Goal: Transaction & Acquisition: Book appointment/travel/reservation

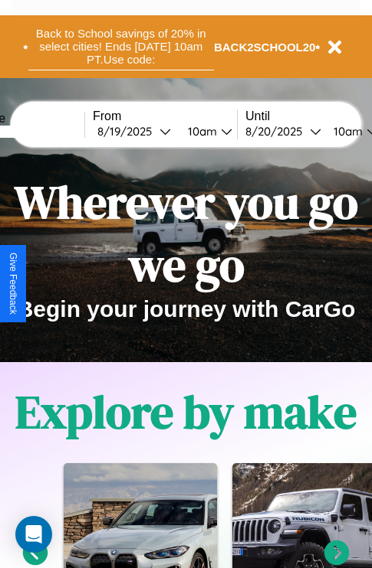
click at [120, 47] on button "Back to School savings of 20% in select cities! Ends [DATE] 10am PT. Use code:" at bounding box center [120, 47] width 185 height 48
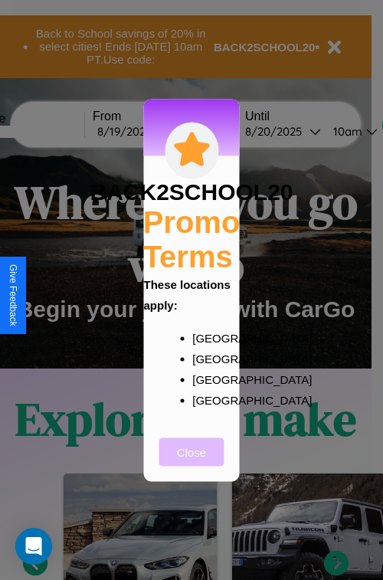
click at [192, 462] on button "Close" at bounding box center [191, 451] width 65 height 28
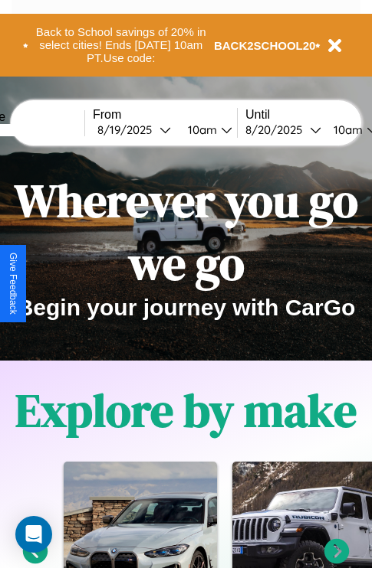
scroll to position [236, 0]
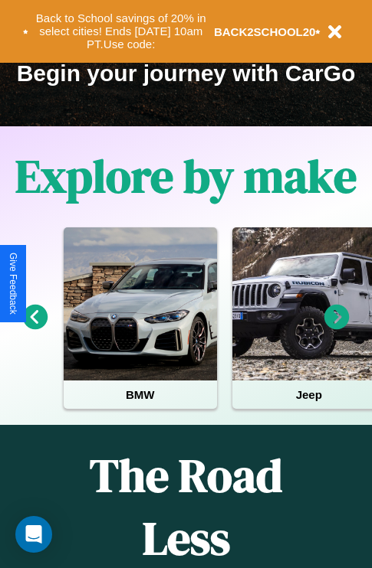
click at [336, 328] on icon at bounding box center [336, 317] width 25 height 25
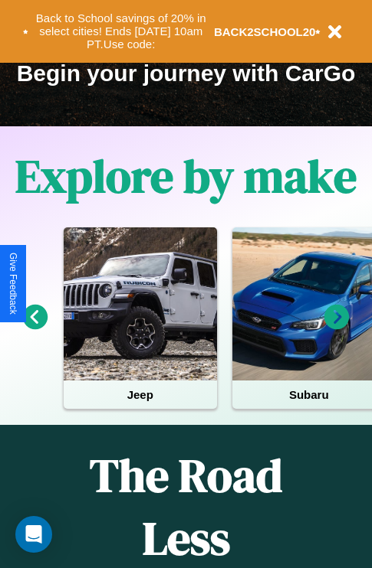
click at [34, 328] on icon at bounding box center [35, 317] width 25 height 25
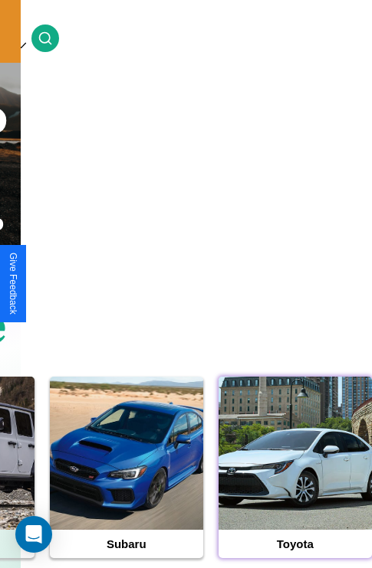
click at [294, 477] on div at bounding box center [294, 453] width 153 height 153
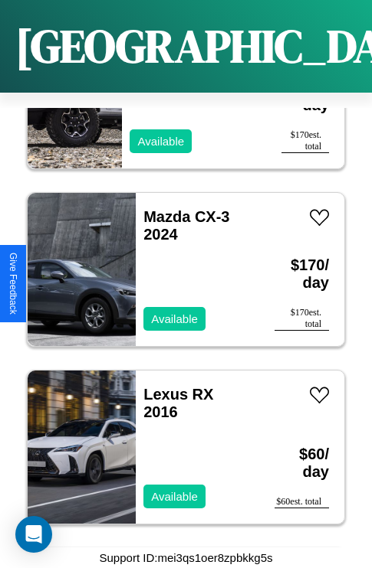
scroll to position [9478, 0]
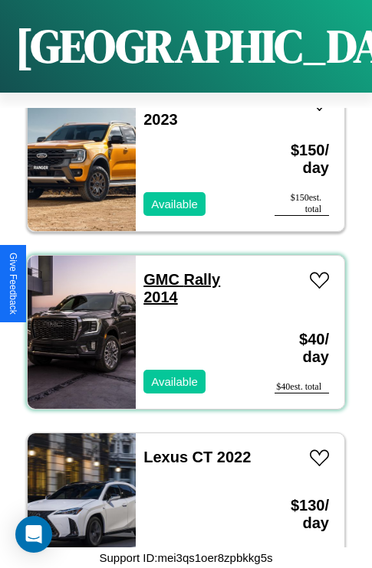
click at [156, 271] on link "GMC Rally 2014" at bounding box center [181, 288] width 77 height 34
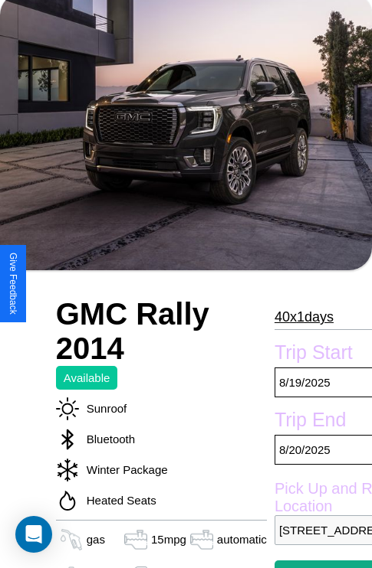
scroll to position [103, 0]
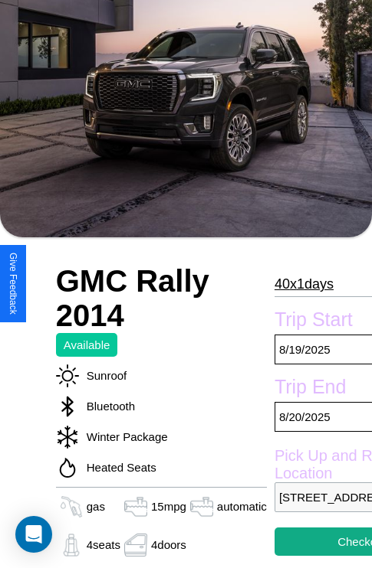
click at [297, 284] on p "40 x 1 days" at bounding box center [303, 284] width 59 height 25
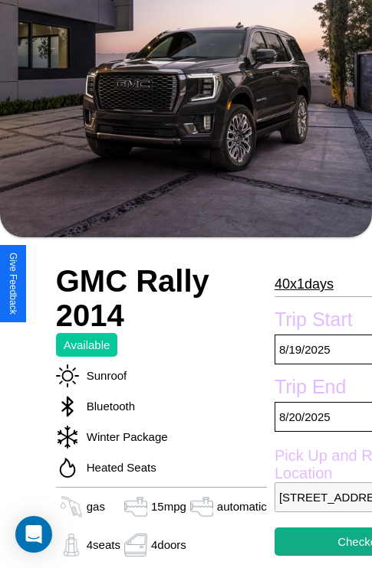
click at [297, 284] on p "40 x 1 days" at bounding box center [303, 284] width 59 height 25
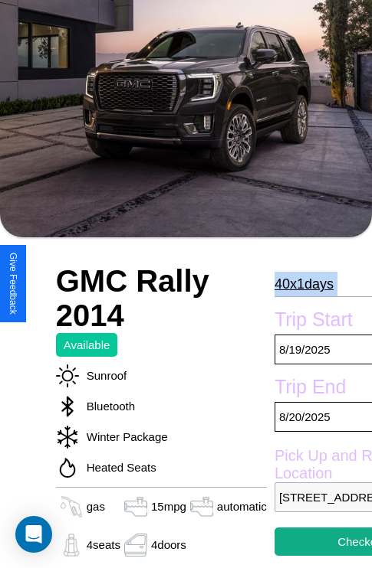
click at [297, 284] on p "40 x 1 days" at bounding box center [303, 284] width 59 height 25
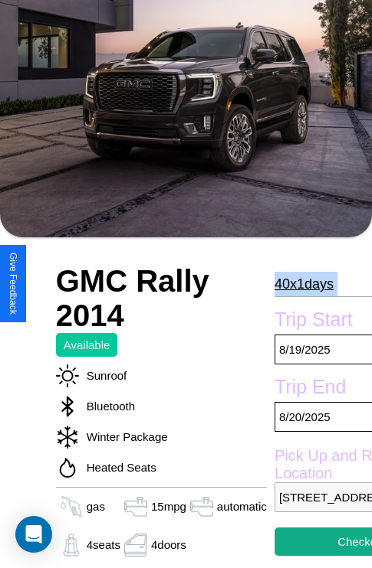
click at [297, 284] on p "40 x 1 days" at bounding box center [303, 284] width 59 height 25
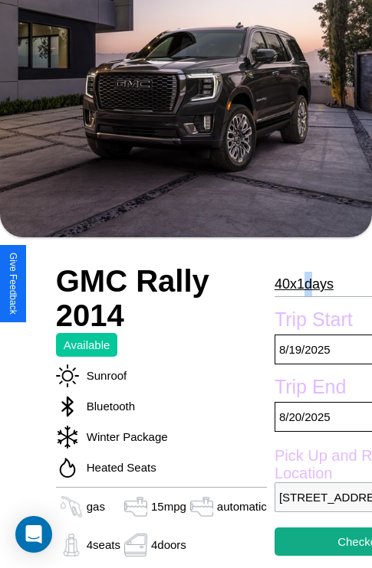
click at [297, 284] on p "40 x 1 days" at bounding box center [303, 284] width 59 height 25
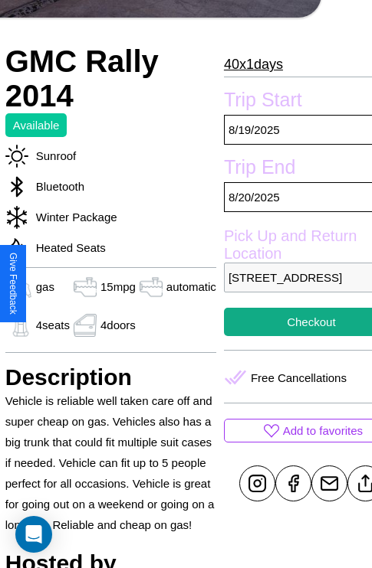
scroll to position [382, 64]
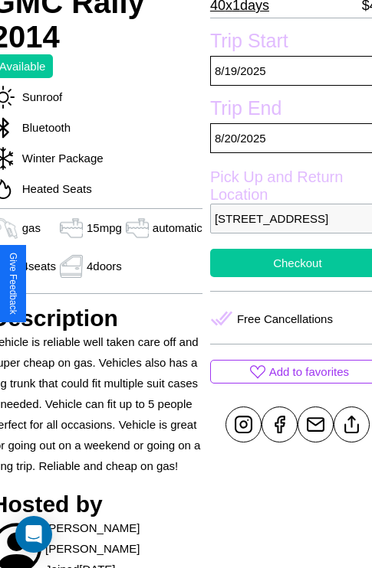
click at [284, 277] on button "Checkout" at bounding box center [297, 263] width 175 height 28
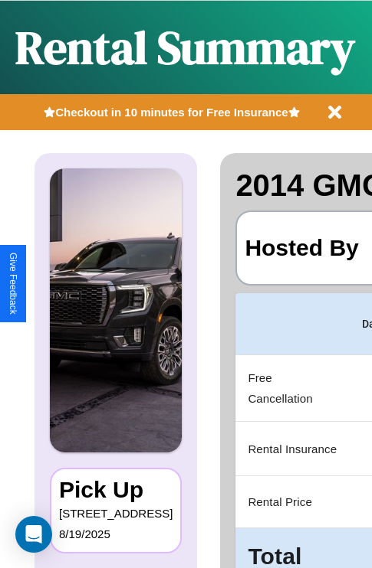
scroll to position [0, 290]
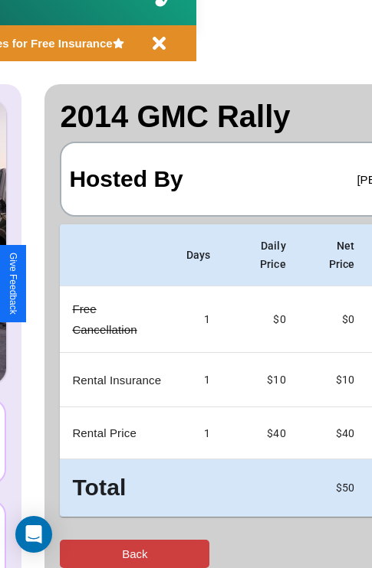
click at [74, 554] on button "Back" at bounding box center [134, 554] width 149 height 28
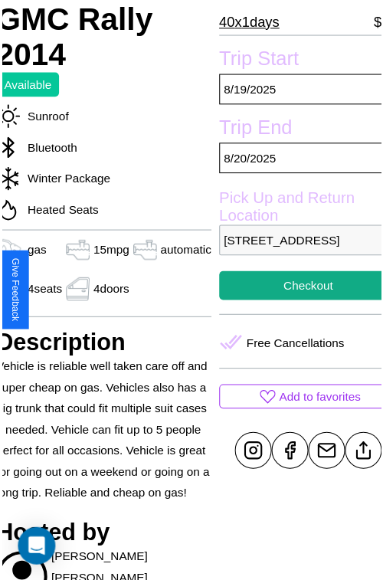
scroll to position [382, 64]
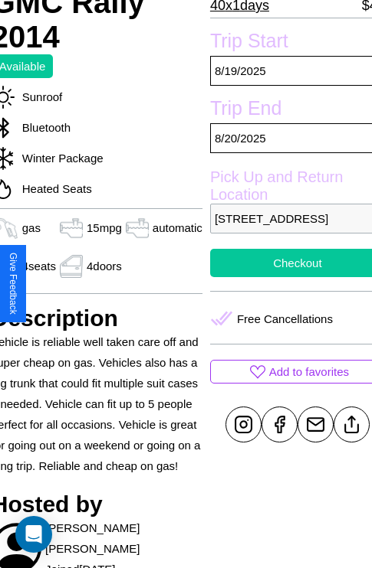
click at [284, 277] on button "Checkout" at bounding box center [297, 263] width 175 height 28
